Goal: Task Accomplishment & Management: Use online tool/utility

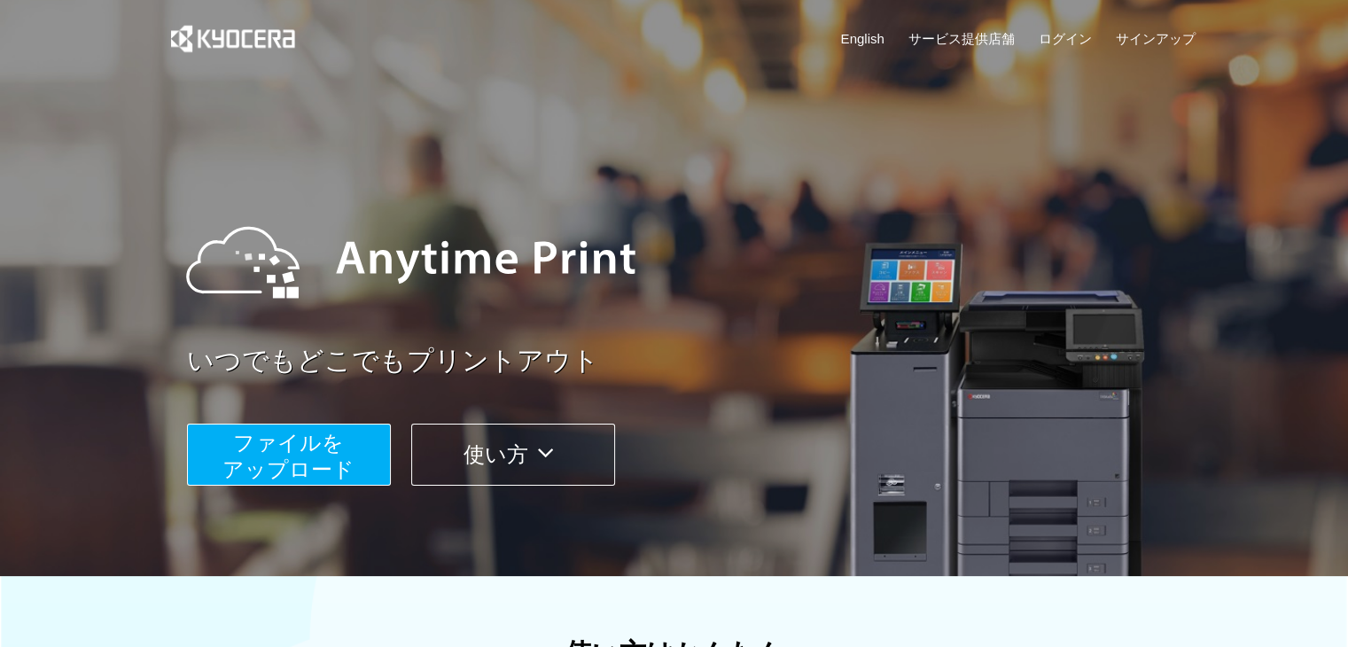
click at [297, 448] on span "ファイルを ​​アップロード" at bounding box center [289, 456] width 132 height 51
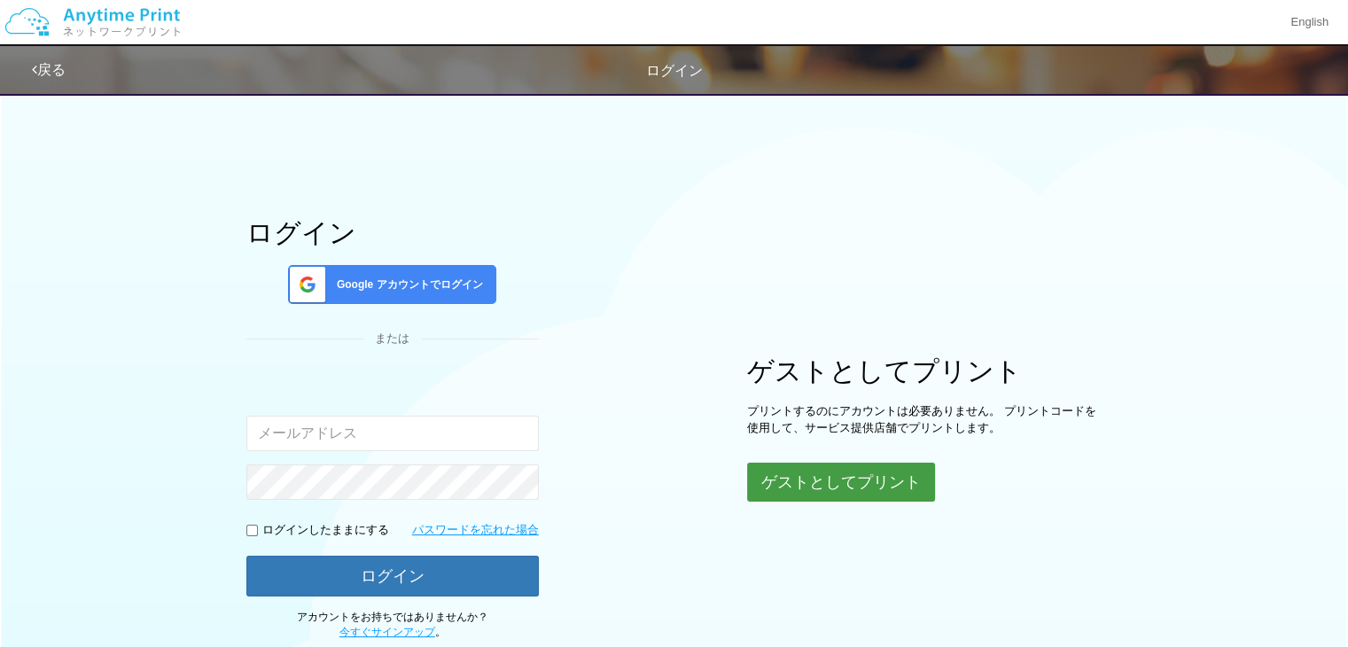
click at [891, 497] on button "ゲストとしてプリント" at bounding box center [841, 482] width 188 height 39
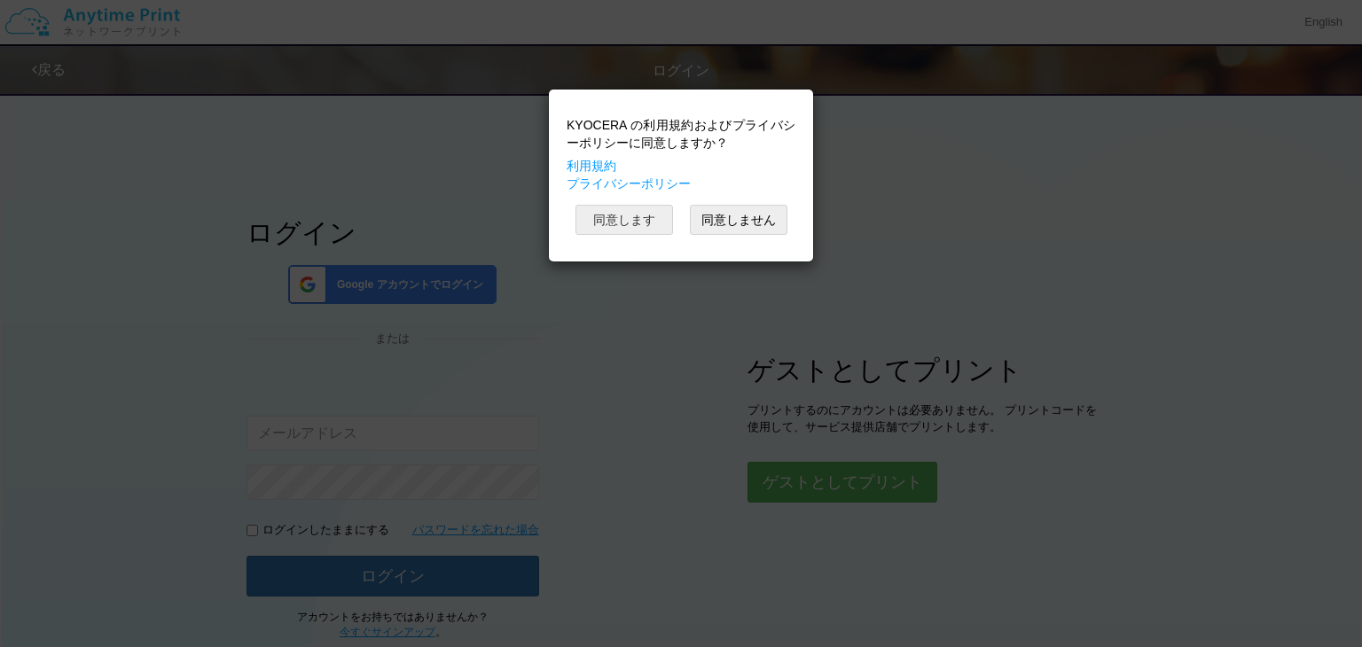
click at [633, 215] on button "同意します" at bounding box center [624, 220] width 98 height 30
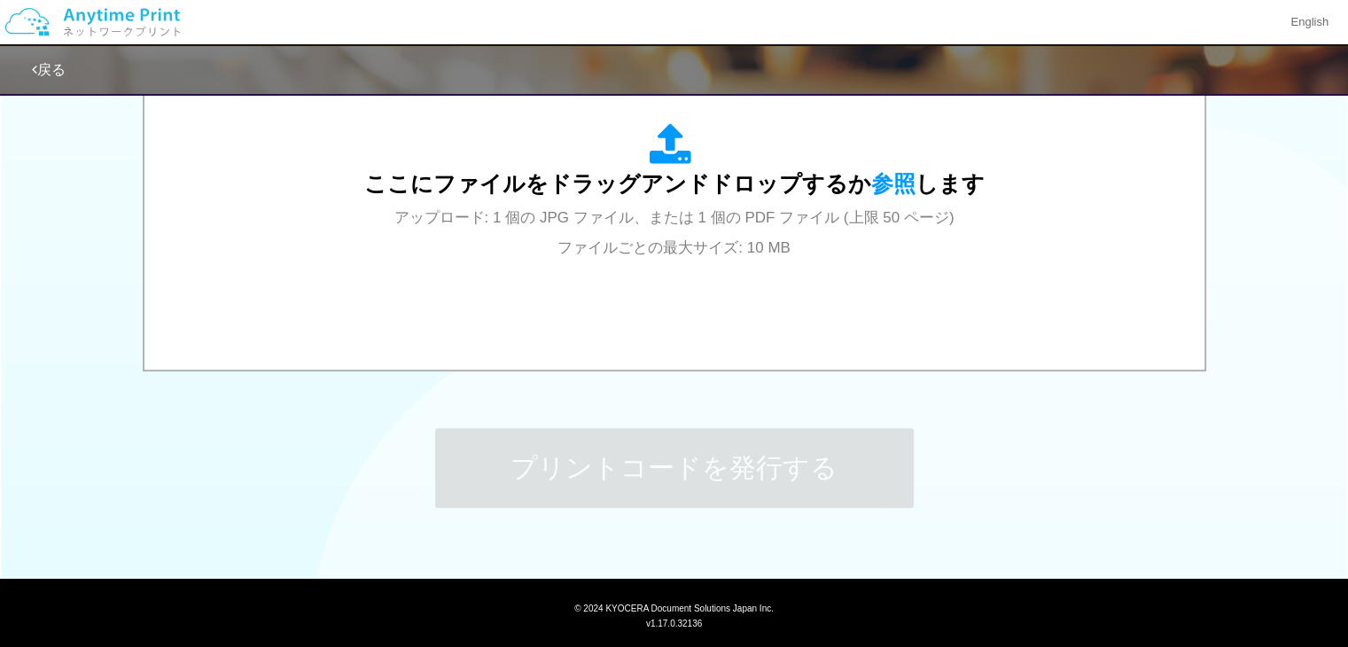
scroll to position [663, 0]
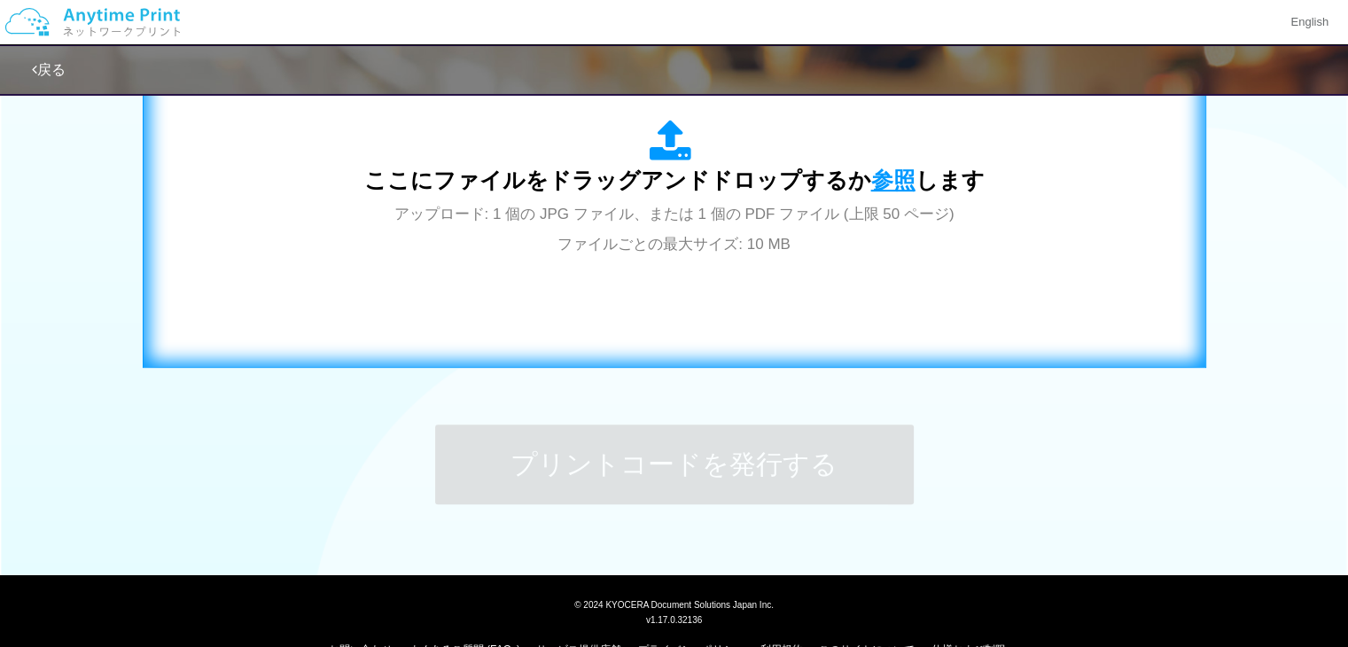
click at [886, 176] on span "参照" at bounding box center [893, 180] width 44 height 25
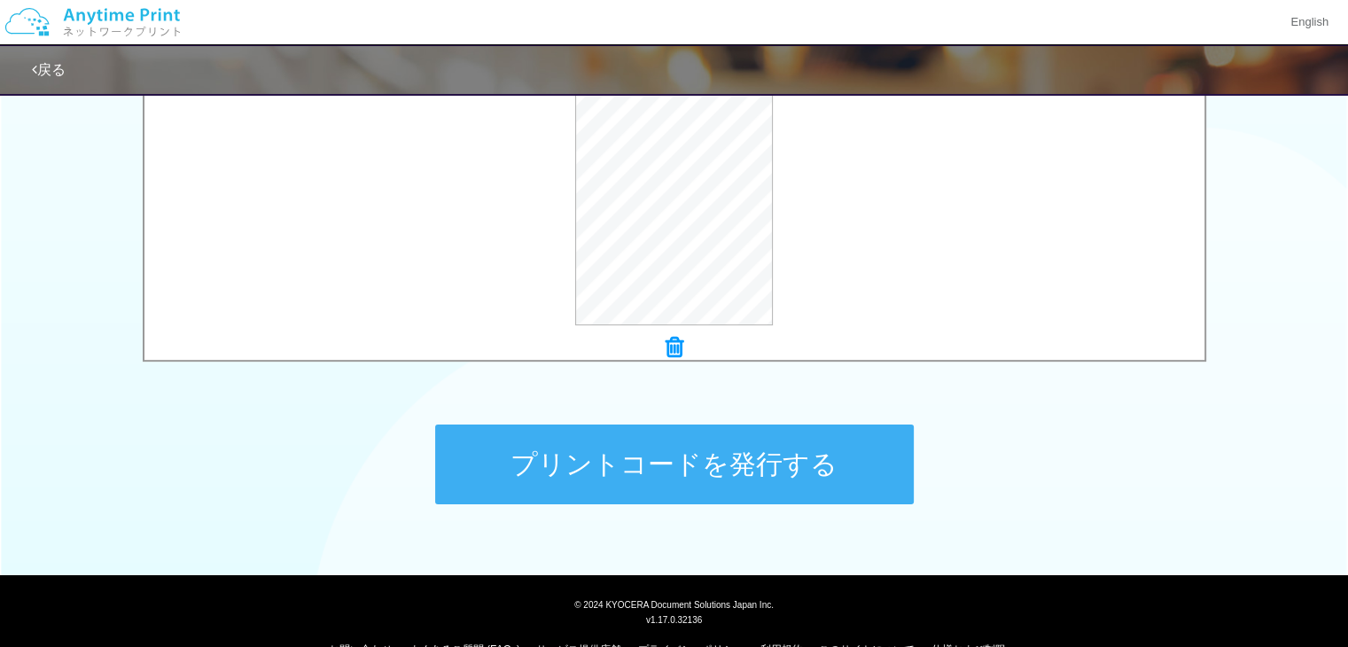
click at [515, 425] on button "プリントコードを発行する" at bounding box center [674, 465] width 479 height 80
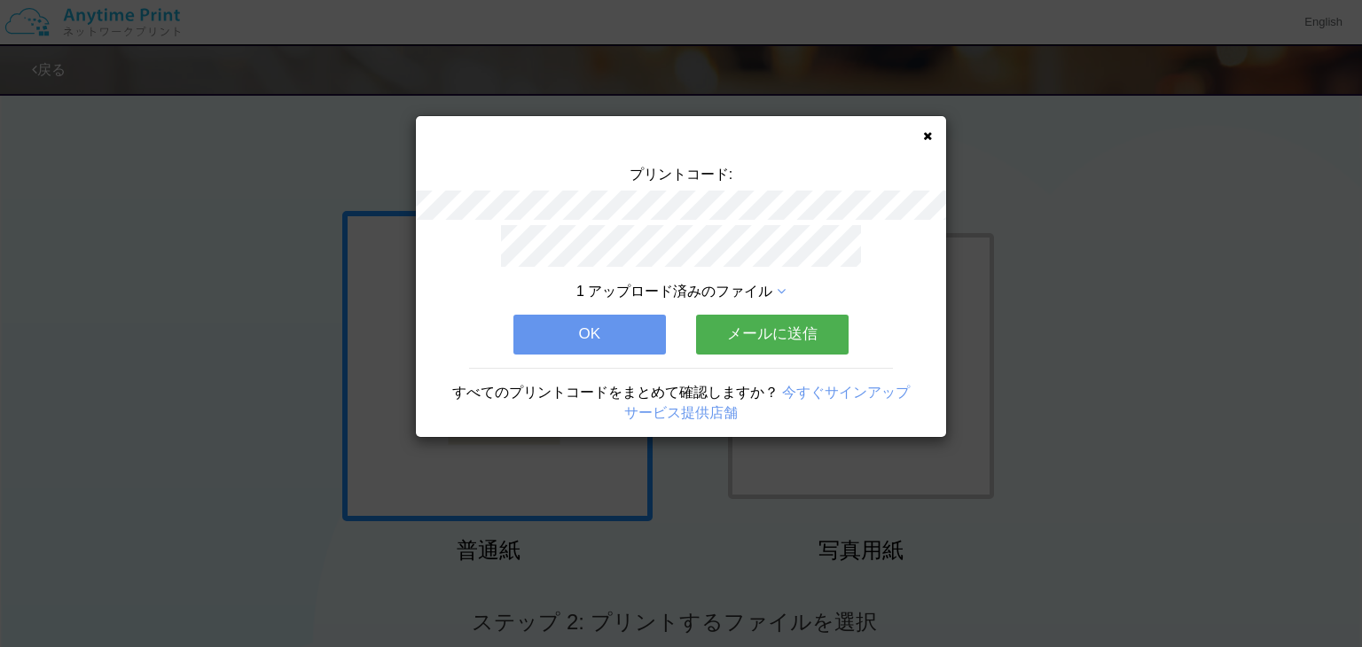
click at [587, 324] on button "OK" at bounding box center [589, 334] width 152 height 39
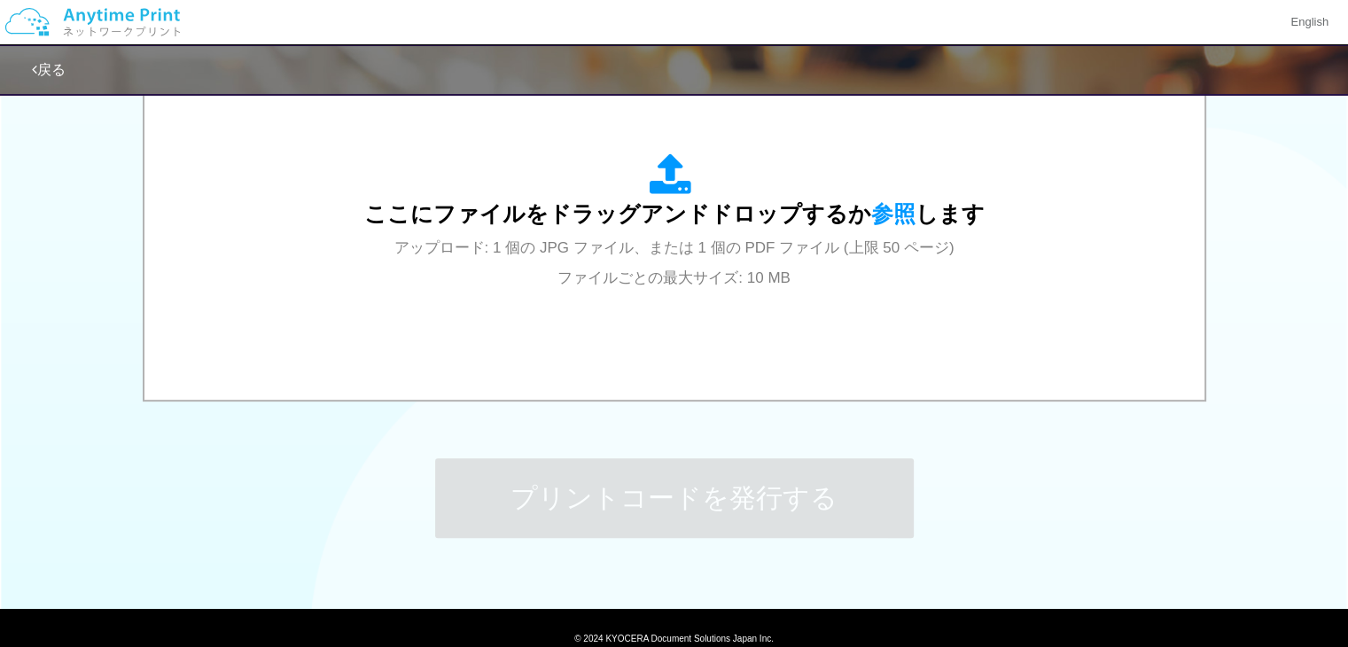
scroll to position [634, 0]
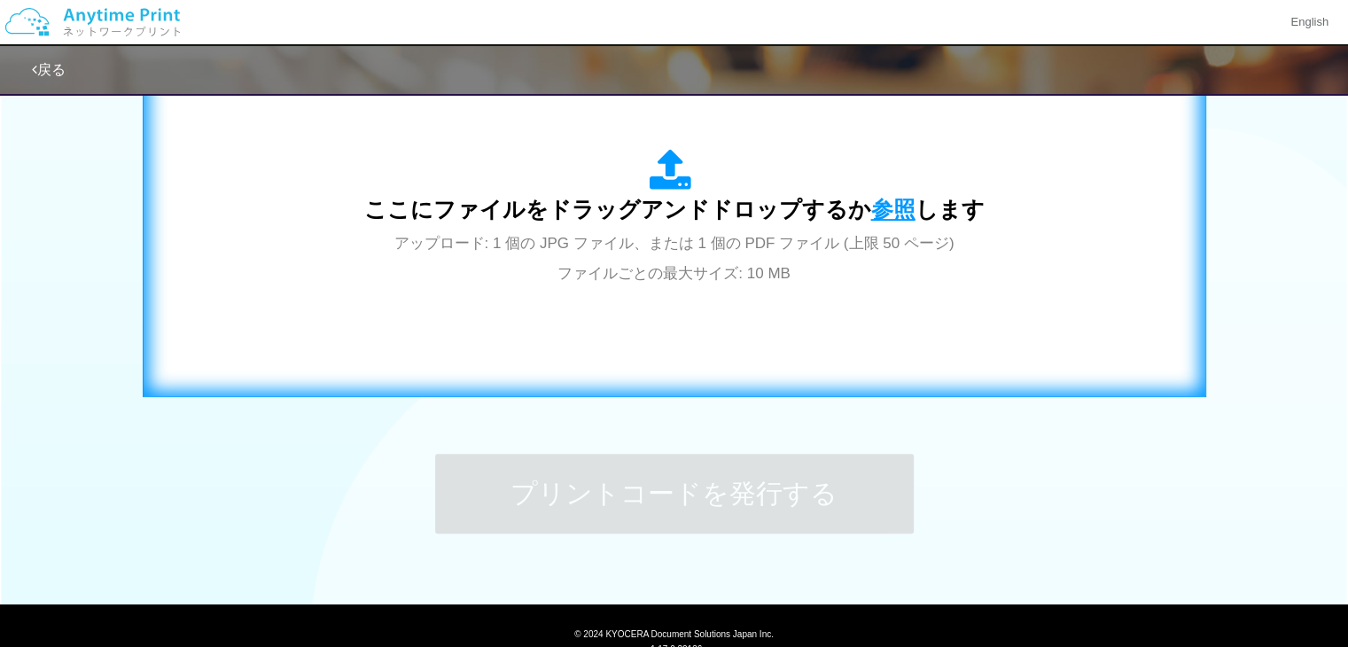
click at [900, 217] on span "参照" at bounding box center [893, 209] width 44 height 25
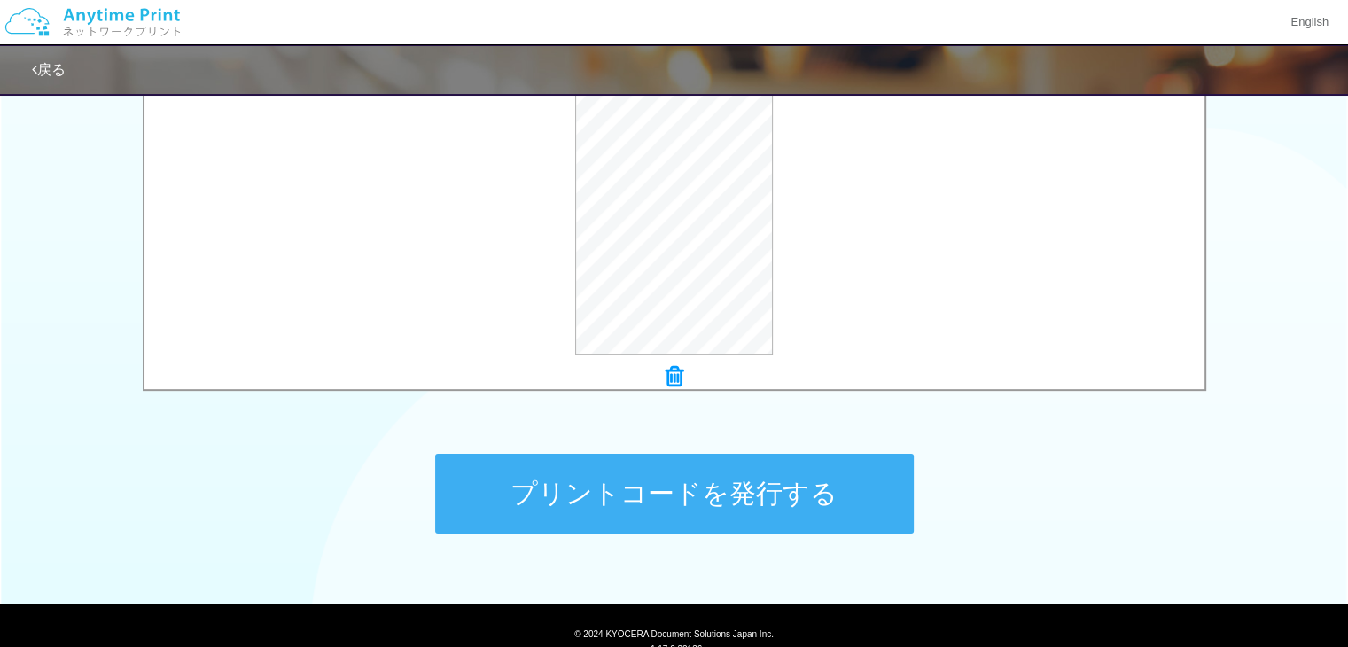
click at [649, 472] on button "プリントコードを発行する" at bounding box center [674, 494] width 479 height 80
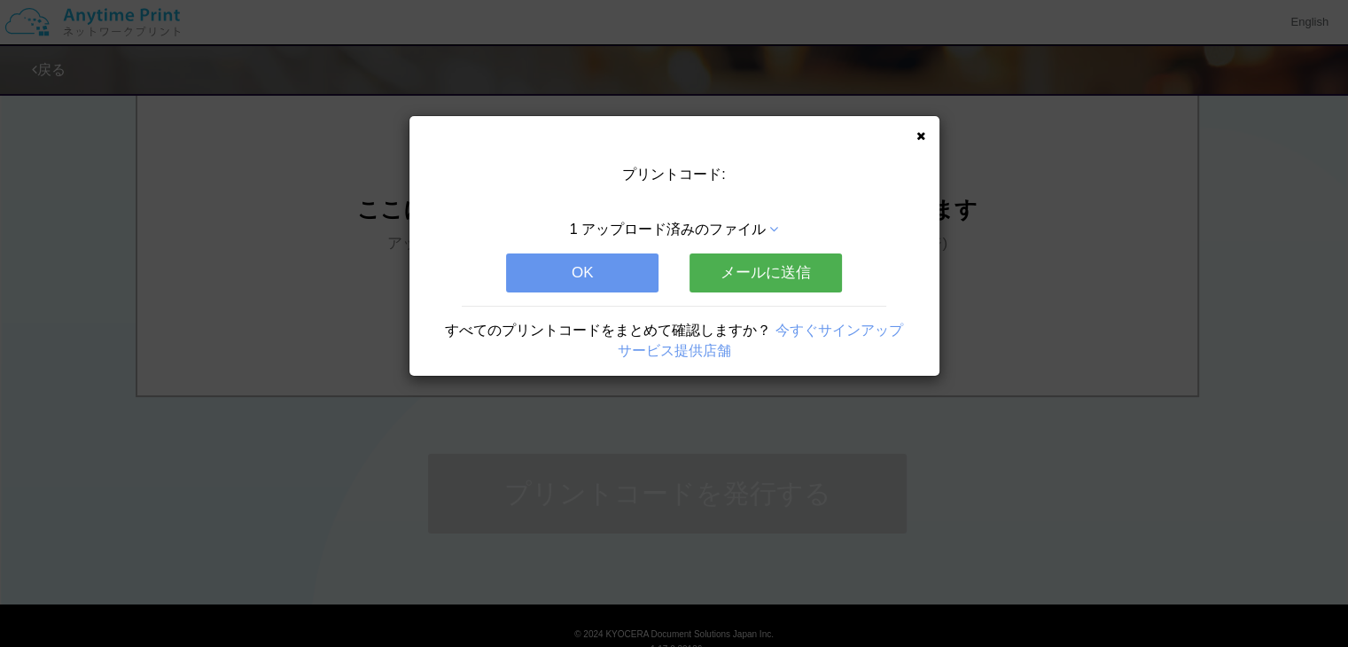
scroll to position [0, 0]
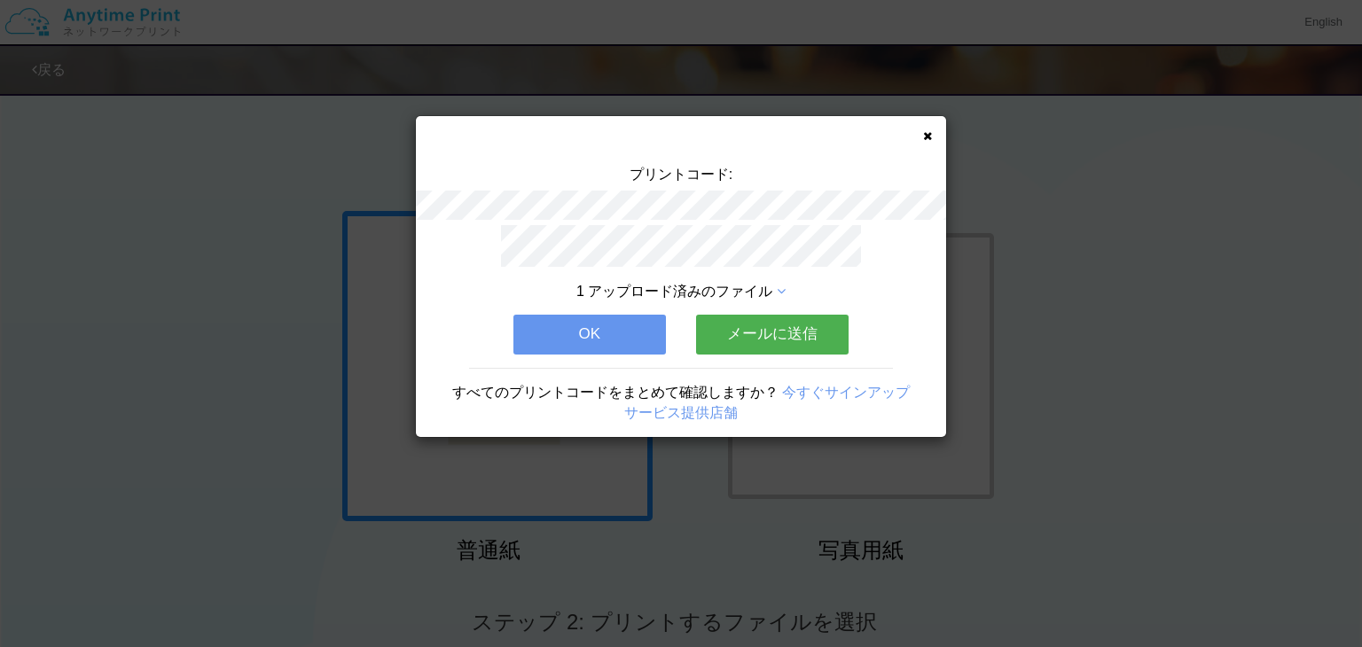
click at [622, 331] on button "OK" at bounding box center [589, 334] width 152 height 39
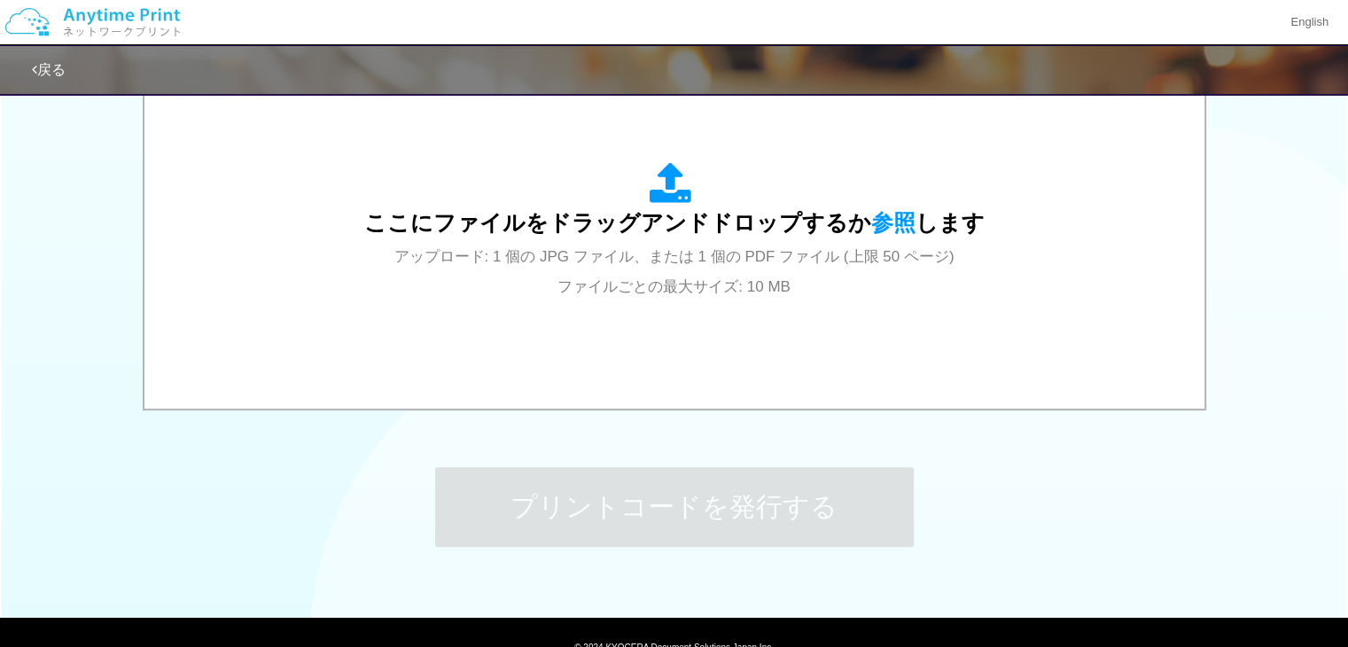
scroll to position [638, 0]
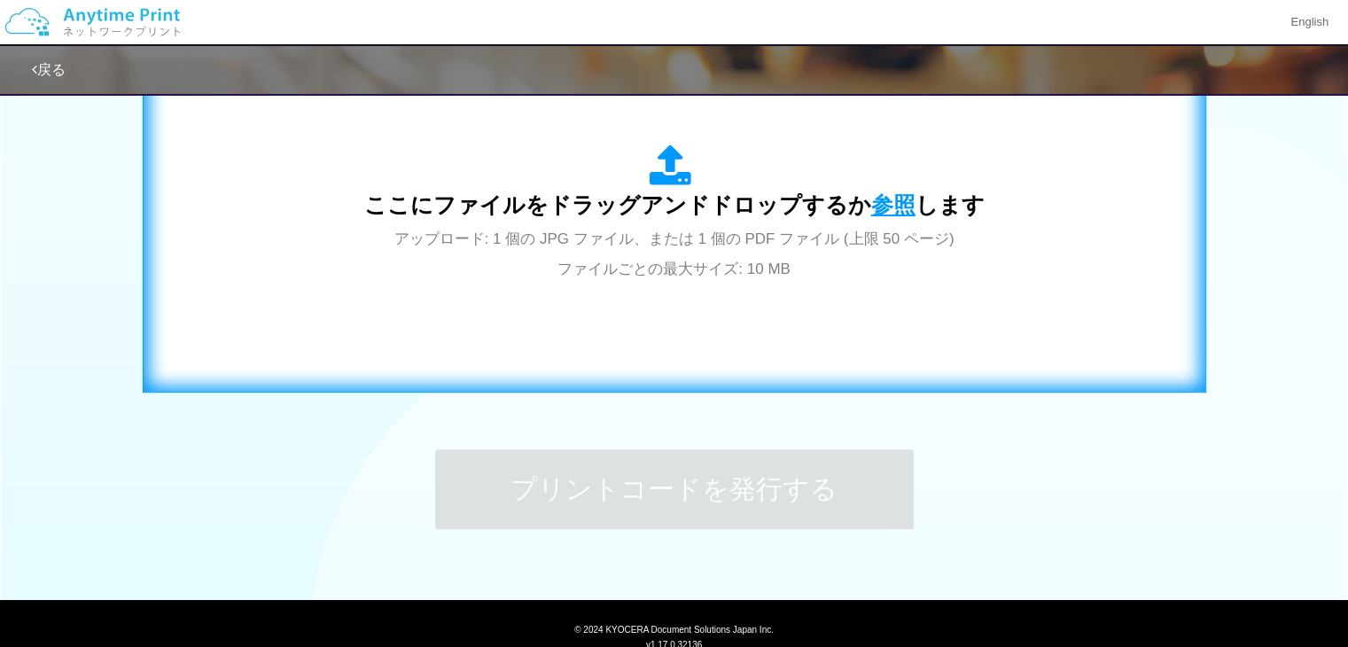
click at [881, 203] on span "参照" at bounding box center [893, 204] width 44 height 25
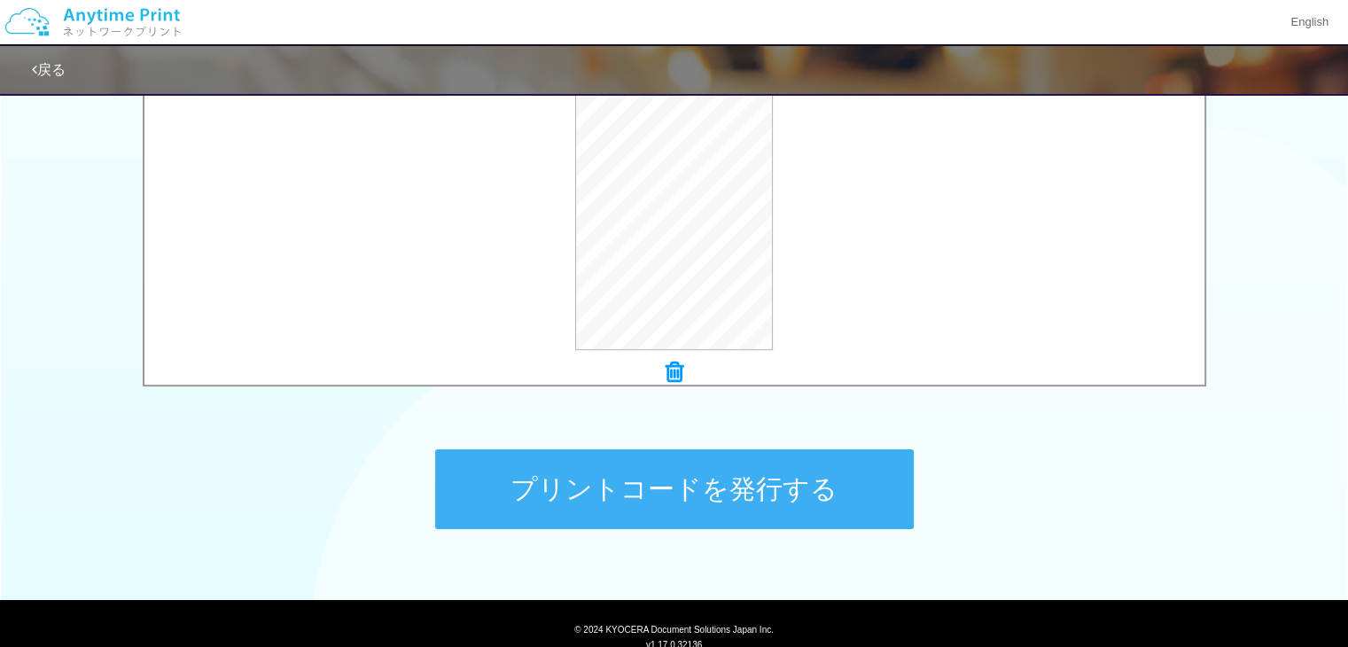
click at [726, 469] on button "プリントコードを発行する" at bounding box center [674, 489] width 479 height 80
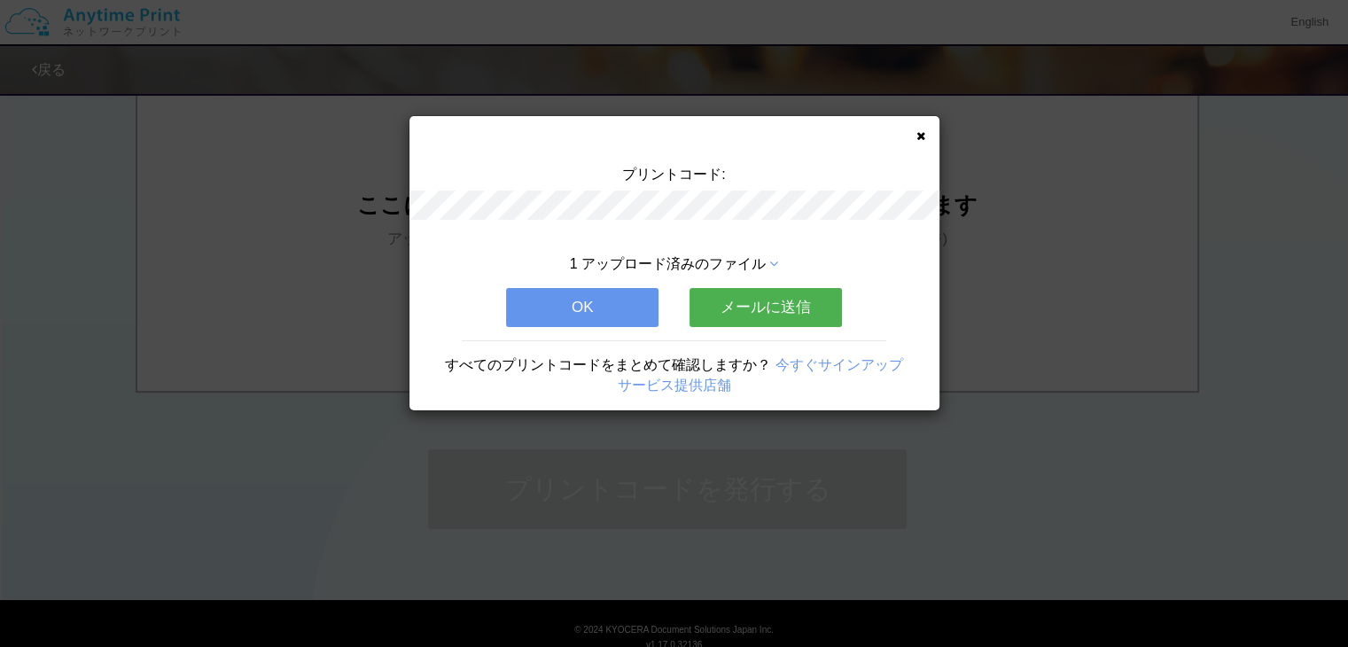
scroll to position [0, 0]
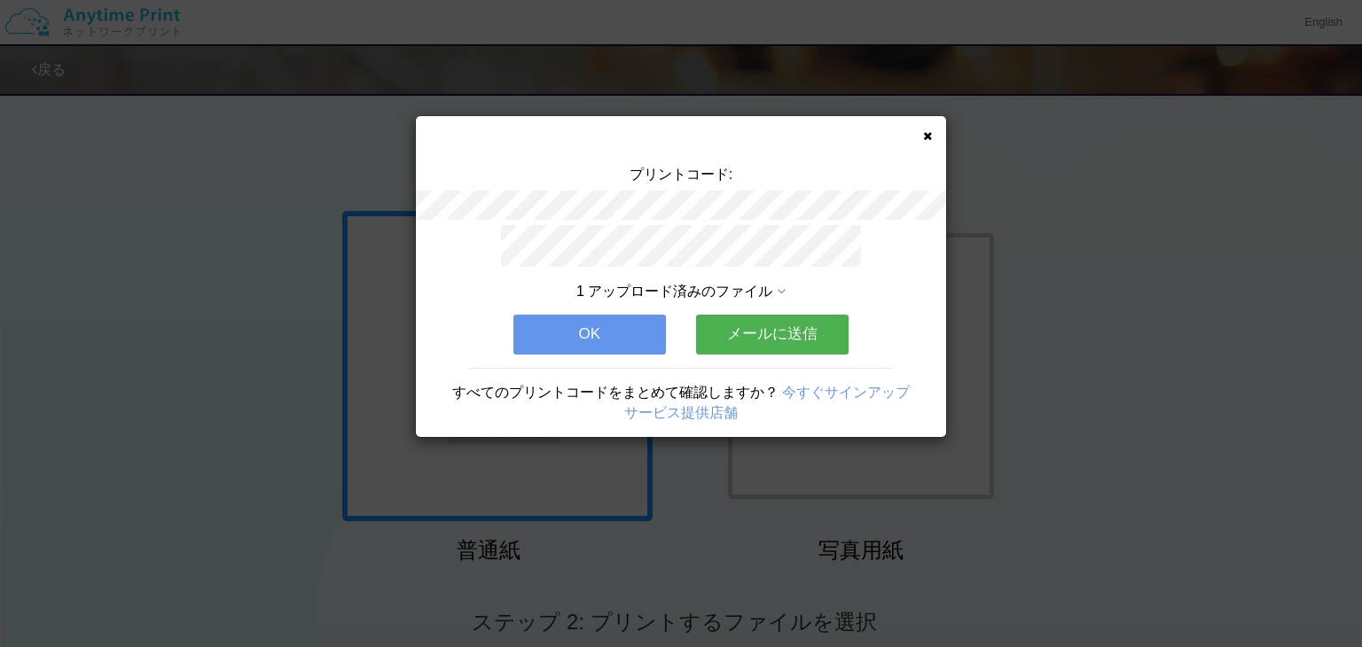
click at [612, 315] on button "OK" at bounding box center [589, 334] width 152 height 39
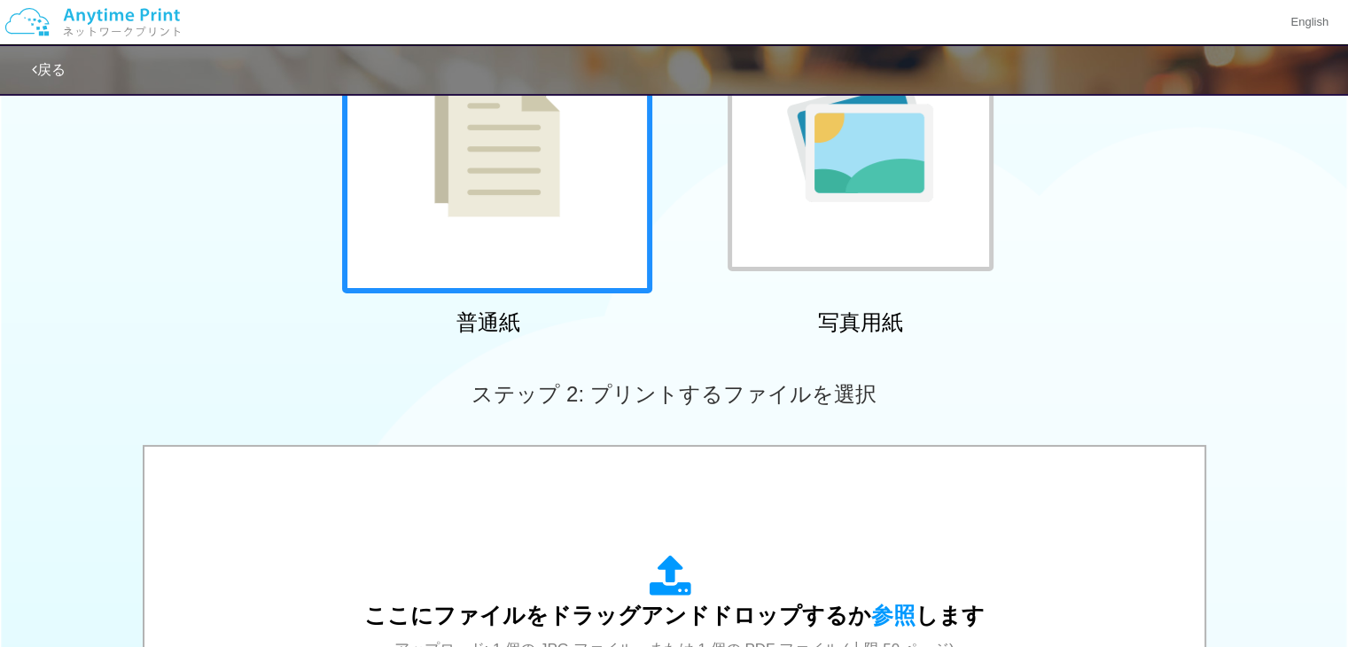
scroll to position [535, 0]
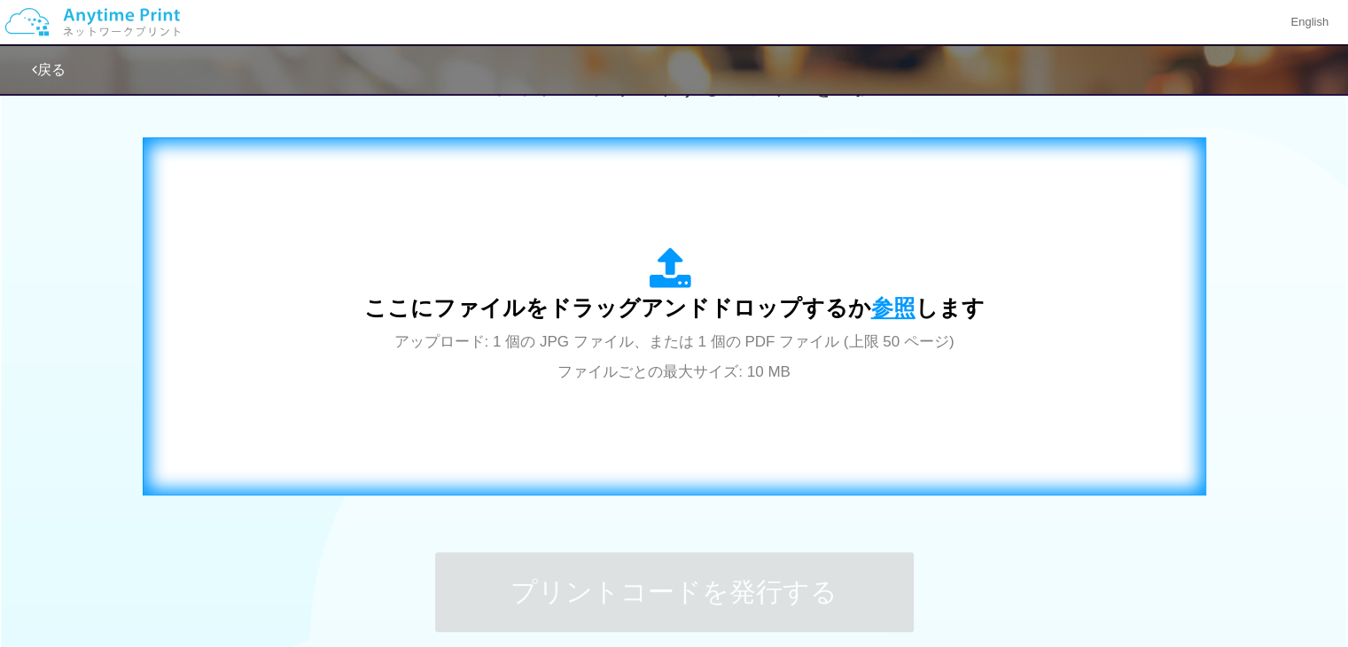
click at [902, 298] on span "参照" at bounding box center [893, 307] width 44 height 25
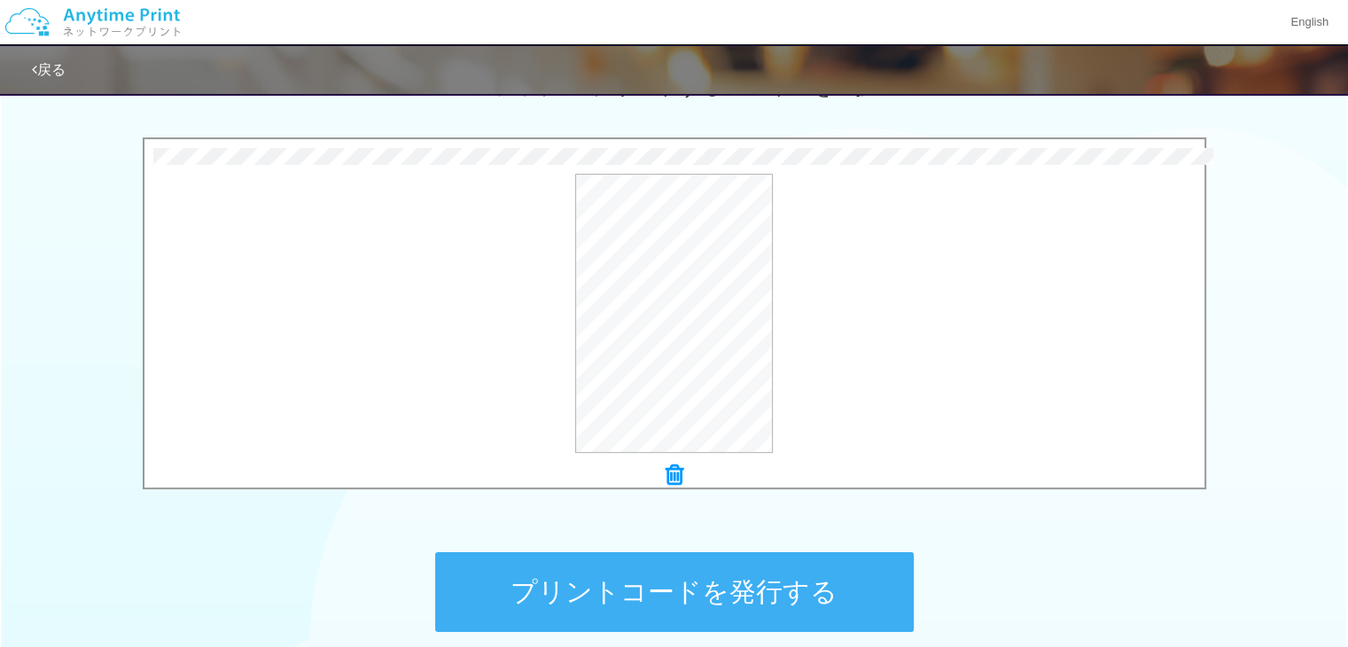
click at [713, 566] on button "プリントコードを発行する" at bounding box center [674, 592] width 479 height 80
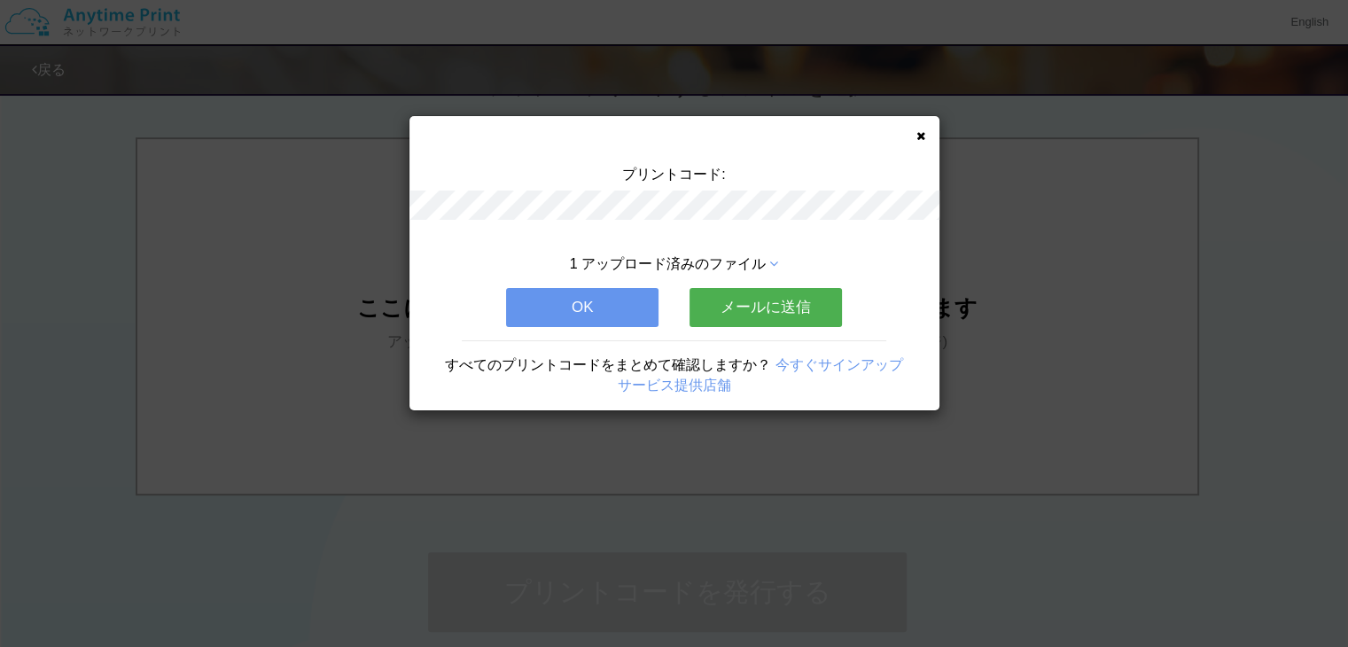
scroll to position [0, 0]
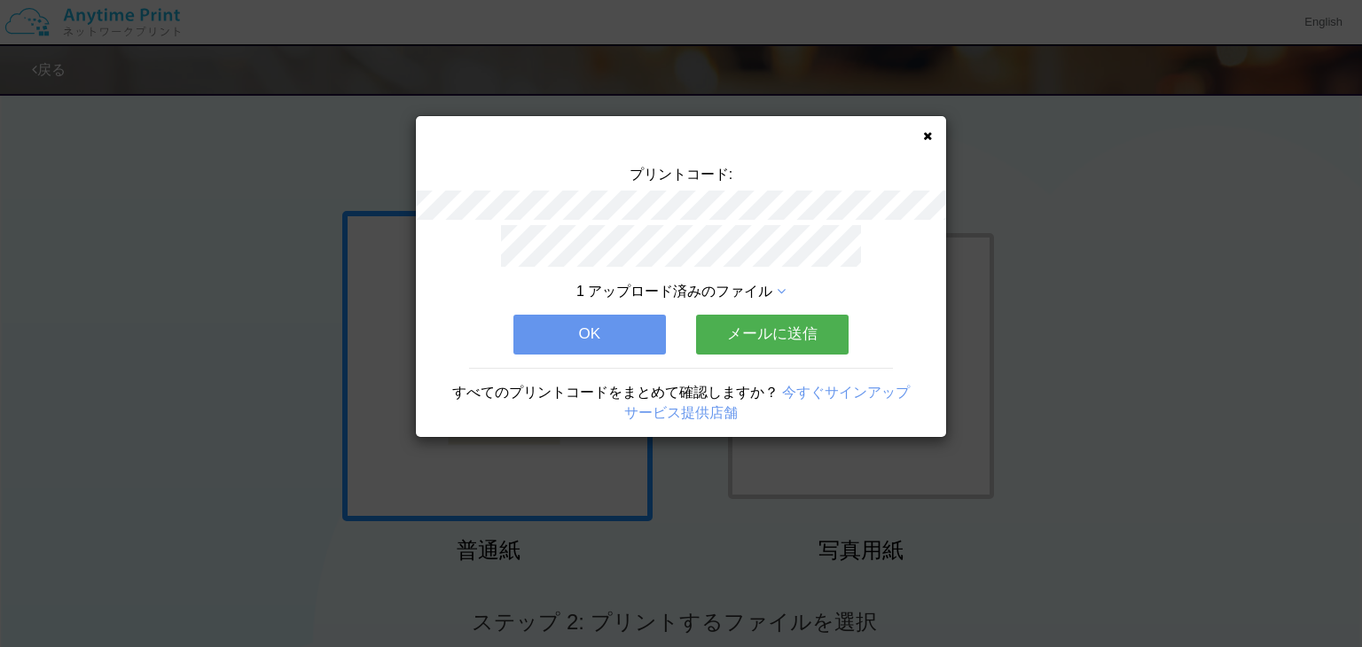
click at [613, 316] on button "OK" at bounding box center [589, 334] width 152 height 39
